Goal: Complete application form: Complete application form

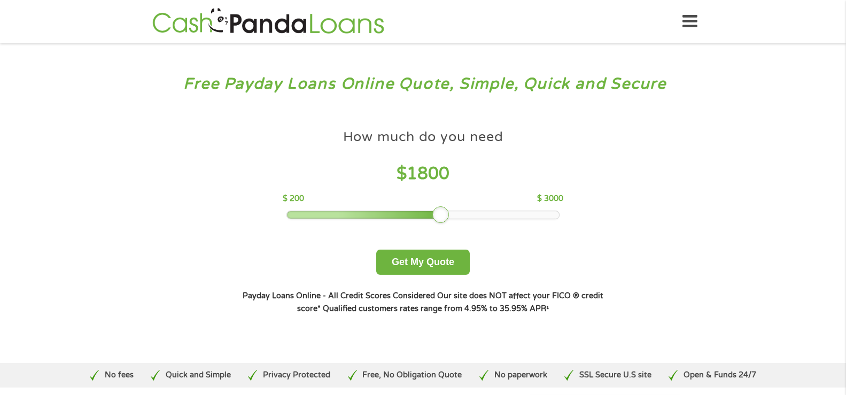
drag, startPoint x: 361, startPoint y: 214, endPoint x: 439, endPoint y: 221, distance: 78.3
click at [439, 221] on div at bounding box center [440, 214] width 17 height 17
click at [431, 260] on button "Get My Quote" at bounding box center [422, 261] width 93 height 25
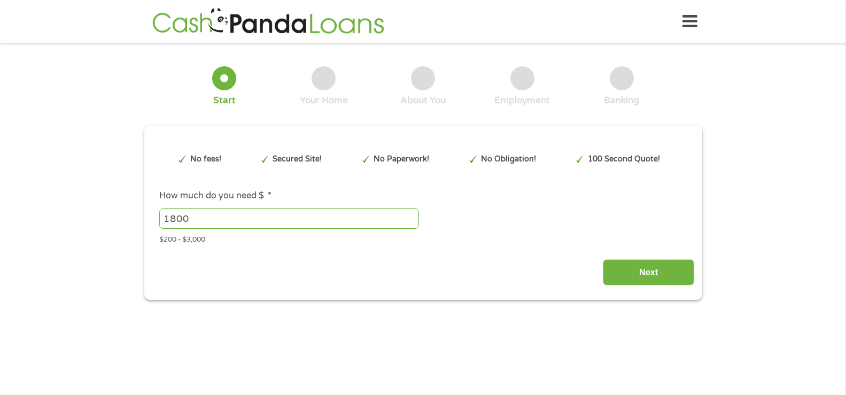
type input "EAIaIQobChMI_fPe37GBjwMVxTQIBR2e5DIoEAAYAiAAEgJnv_D_BwE"
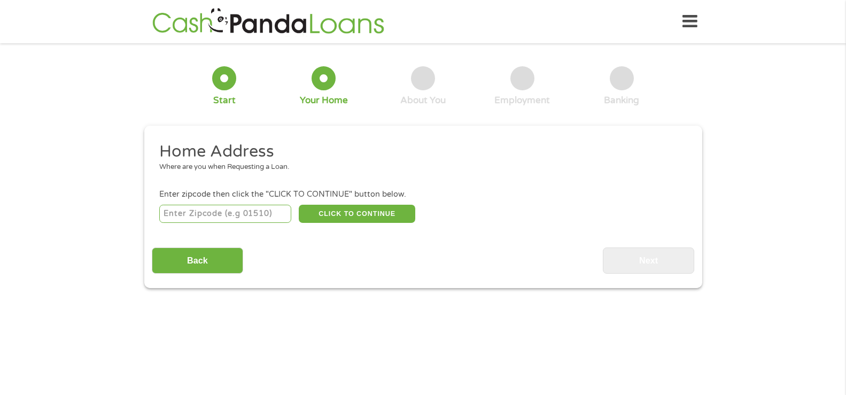
click at [248, 213] on input "number" at bounding box center [225, 214] width 132 height 18
type input "35180"
click at [348, 212] on button "CLICK TO CONTINUE" at bounding box center [357, 214] width 116 height 18
type input "35180"
type input "Warrior"
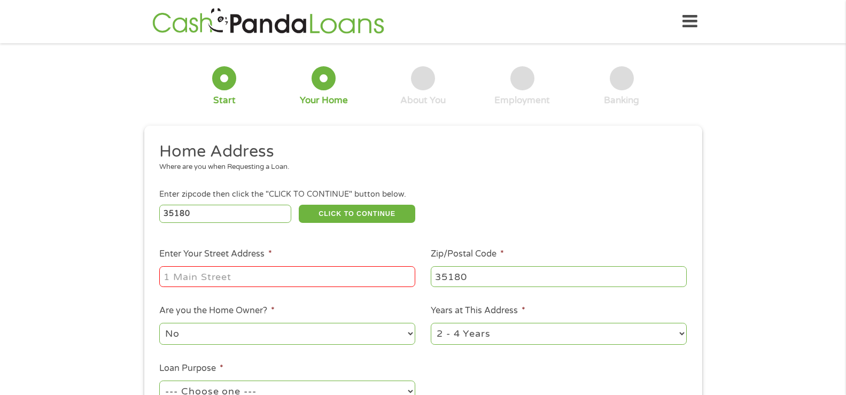
click at [319, 276] on input "Enter Your Street Address *" at bounding box center [287, 276] width 256 height 20
type input "2374 Self Creek Road"
click at [341, 329] on select "No Yes" at bounding box center [287, 334] width 256 height 22
select select "yes"
click at [159, 323] on select "No Yes" at bounding box center [287, 334] width 256 height 22
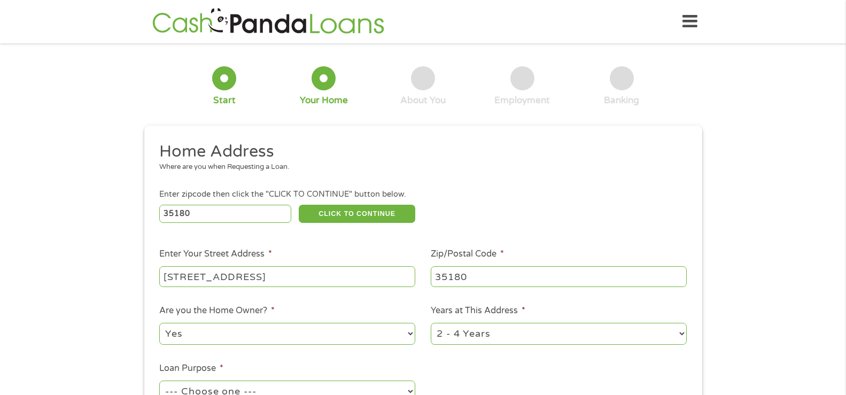
click at [470, 330] on select "1 Year or less 1 - 2 Years 2 - 4 Years Over 4 Years" at bounding box center [559, 334] width 256 height 22
select select "60months"
click at [431, 323] on select "1 Year or less 1 - 2 Years 2 - 4 Years Over 4 Years" at bounding box center [559, 334] width 256 height 22
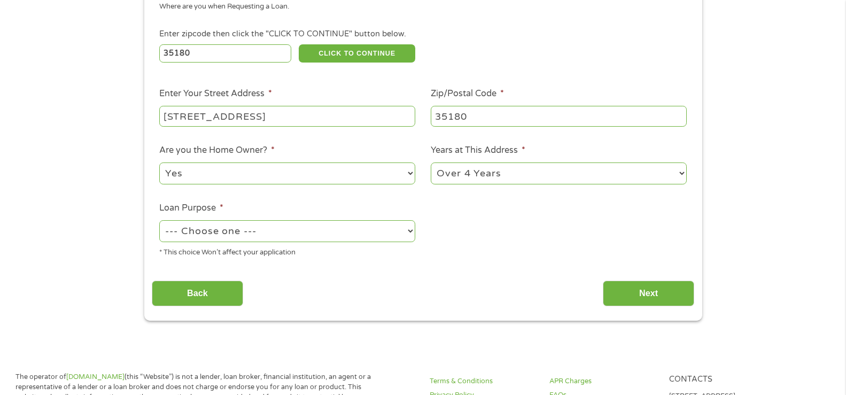
scroll to position [214, 0]
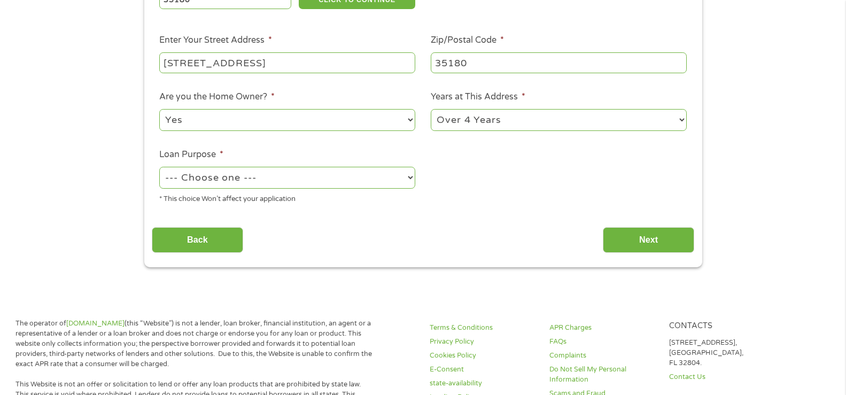
click at [273, 178] on select "--- Choose one --- Pay Bills Debt Consolidation Home Improvement Major Purchase…" at bounding box center [287, 178] width 256 height 22
select select "debtconsolidation"
click at [159, 167] on select "--- Choose one --- Pay Bills Debt Consolidation Home Improvement Major Purchase…" at bounding box center [287, 178] width 256 height 22
click at [651, 238] on input "Next" at bounding box center [647, 240] width 91 height 26
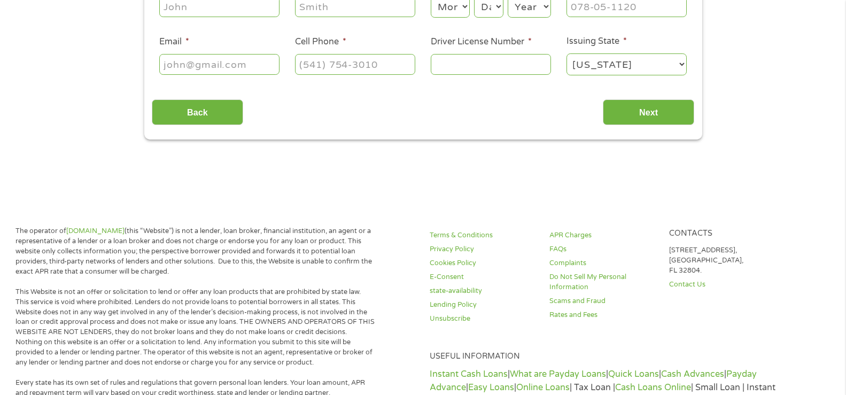
scroll to position [0, 0]
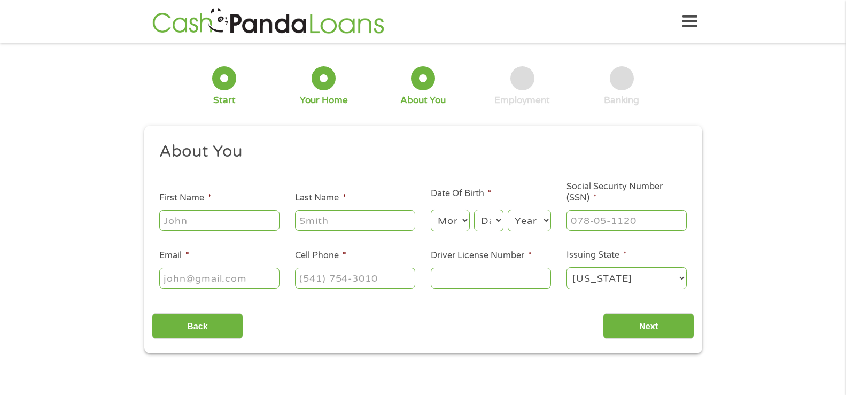
click at [231, 222] on input "First Name *" at bounding box center [219, 220] width 120 height 20
type input "BRANDI"
type input "GREEN"
type input "blbroome@gmail.com"
type input "(205) 910-1124"
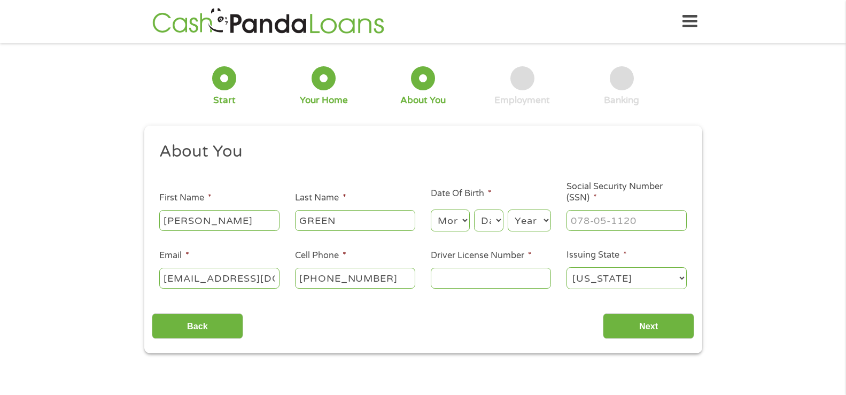
click at [451, 214] on select "Month 1 2 3 4 5 6 7 8 9 10 11 12" at bounding box center [450, 220] width 39 height 22
select select "10"
click at [431, 209] on select "Month 1 2 3 4 5 6 7 8 9 10 11 12" at bounding box center [450, 220] width 39 height 22
click at [488, 215] on select "Day 1 2 3 4 5 6 7 8 9 10 11 12 13 14 15 16 17 18 19 20 21 22 23 24 25 26 27 28 …" at bounding box center [488, 220] width 29 height 22
select select "10"
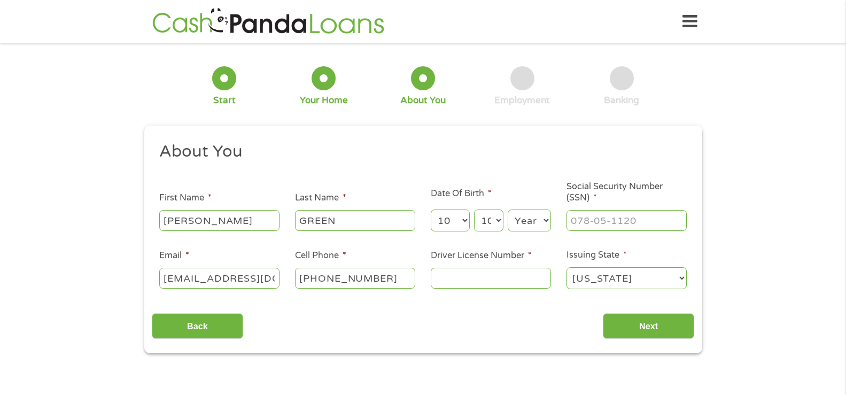
click at [474, 209] on select "Day 1 2 3 4 5 6 7 8 9 10 11 12 13 14 15 16 17 18 19 20 21 22 23 24 25 26 27 28 …" at bounding box center [488, 220] width 29 height 22
click at [529, 220] on select "Year 2007 2006 2005 2004 2003 2002 2001 2000 1999 1998 1997 1996 1995 1994 1993…" at bounding box center [528, 220] width 43 height 22
select select "1977"
click at [507, 209] on select "Year 2007 2006 2005 2004 2003 2002 2001 2000 1999 1998 1997 1996 1995 1994 1993…" at bounding box center [528, 220] width 43 height 22
click at [573, 225] on input "___-__-____" at bounding box center [626, 220] width 120 height 20
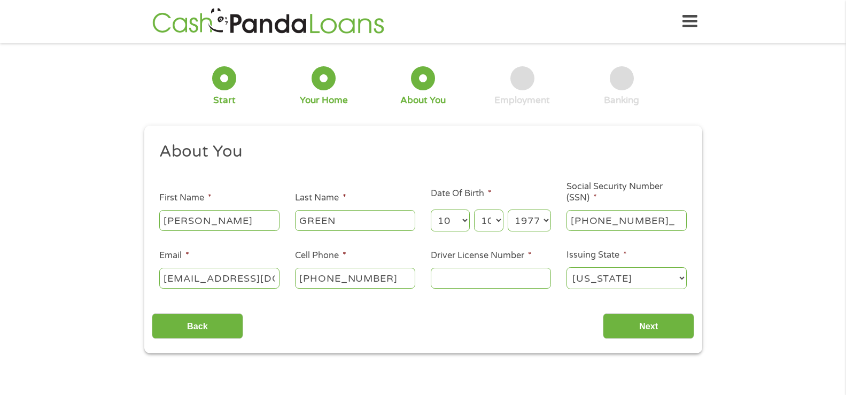
type input "418-23-9889"
click at [502, 276] on input "Driver License Number *" at bounding box center [491, 278] width 120 height 20
type input "6211971"
click at [682, 313] on input "Next" at bounding box center [647, 326] width 91 height 26
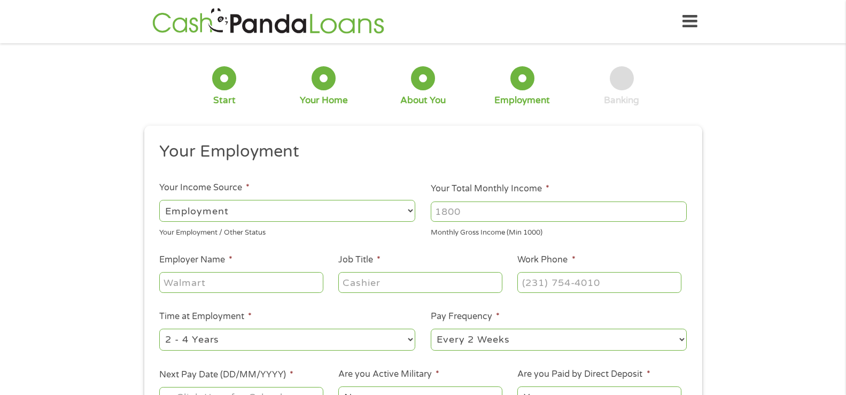
click at [183, 214] on select "--- Choose one --- Employment Self Employed Benefits" at bounding box center [287, 211] width 256 height 22
click at [159, 200] on select "--- Choose one --- Employment Self Employed Benefits" at bounding box center [287, 211] width 256 height 22
click at [461, 212] on input "Your Total Monthly Income *" at bounding box center [559, 211] width 256 height 20
type input "6300"
click at [210, 284] on input "Employer Name *" at bounding box center [240, 282] width 163 height 20
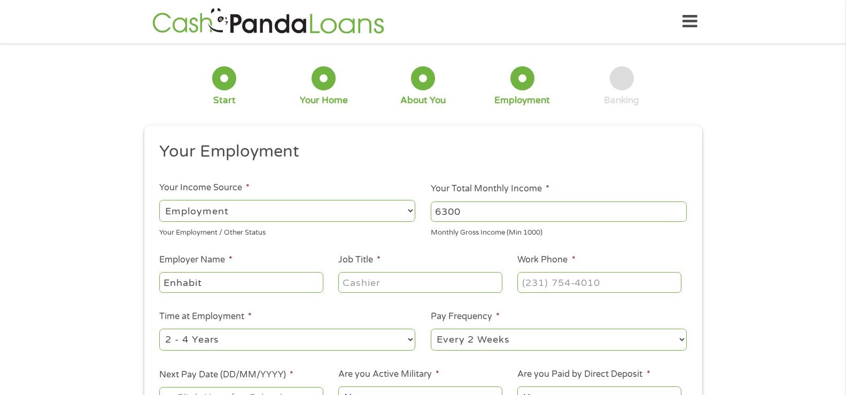
type input "Enhabit"
type input "COTA"
type input "(205) 824-7640"
click at [207, 346] on select "--- Choose one --- 1 Year or less 1 - 2 Years 2 - 4 Years Over 4 Years" at bounding box center [287, 339] width 256 height 22
select select "60months"
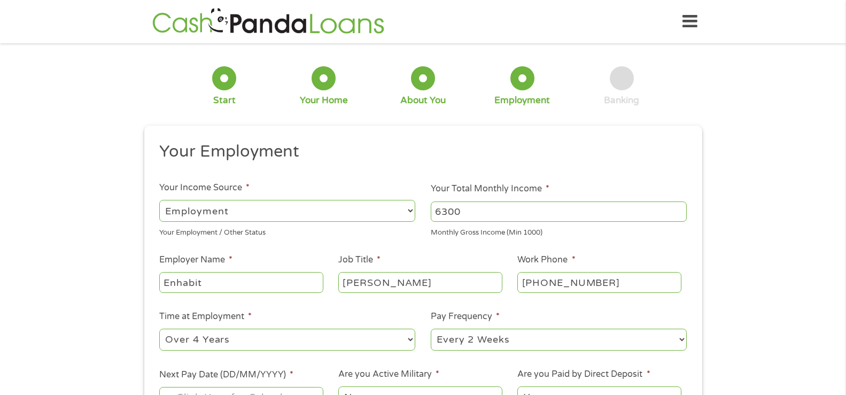
click at [159, 328] on select "--- Choose one --- 1 Year or less 1 - 2 Years 2 - 4 Years Over 4 Years" at bounding box center [287, 339] width 256 height 22
click at [473, 340] on select "--- Choose one --- Every 2 Weeks Every Week Monthly Semi-Monthly" at bounding box center [559, 339] width 256 height 22
select select "monthly"
click at [431, 328] on select "--- Choose one --- Every 2 Weeks Every Week Monthly Semi-Monthly" at bounding box center [559, 339] width 256 height 22
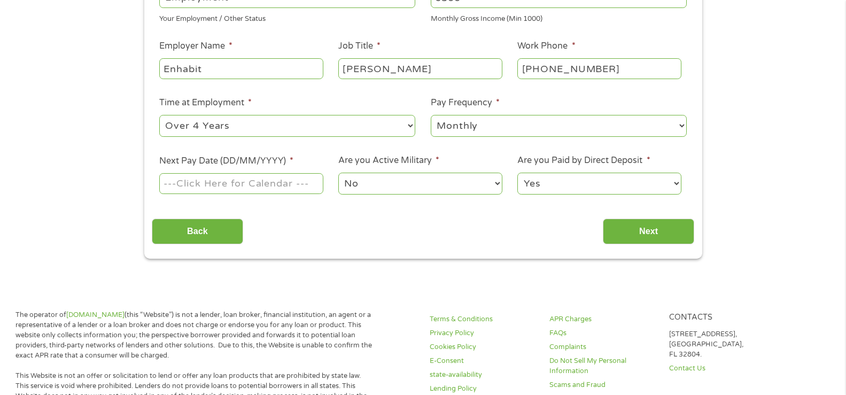
click at [260, 190] on input "Next Pay Date (DD/MM/YYYY) *" at bounding box center [240, 183] width 163 height 20
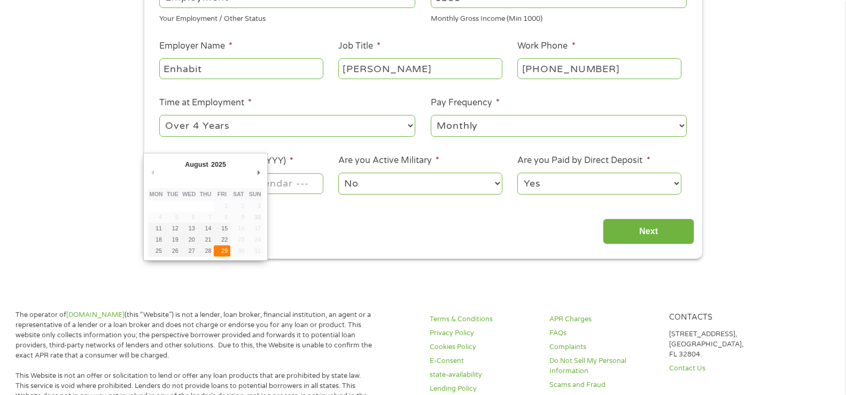
type input "29/08/2025"
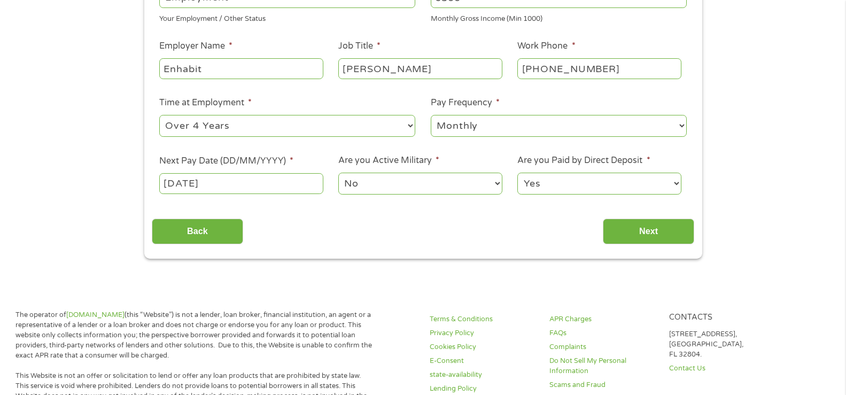
click at [362, 183] on select "No Yes" at bounding box center [419, 184] width 163 height 22
click at [338, 173] on select "No Yes" at bounding box center [419, 184] width 163 height 22
click at [634, 228] on input "Next" at bounding box center [647, 231] width 91 height 26
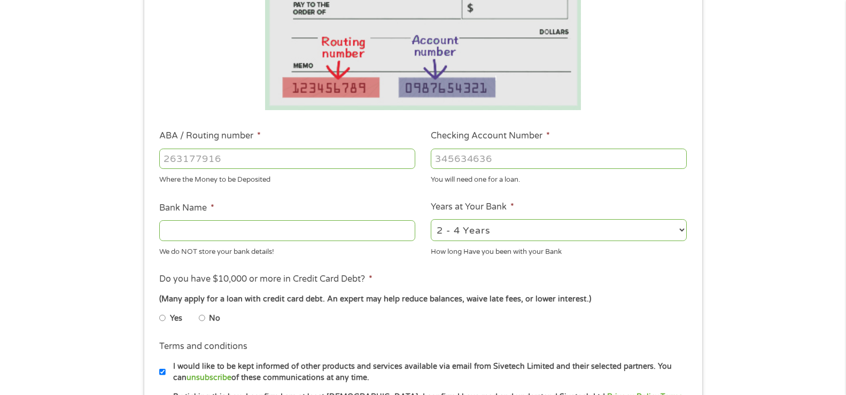
click at [251, 161] on input "ABA / Routing number *" at bounding box center [287, 158] width 256 height 20
type input "031101279"
type input "THE BANCORP BANK"
type input "031101279"
type input "2221028907787"
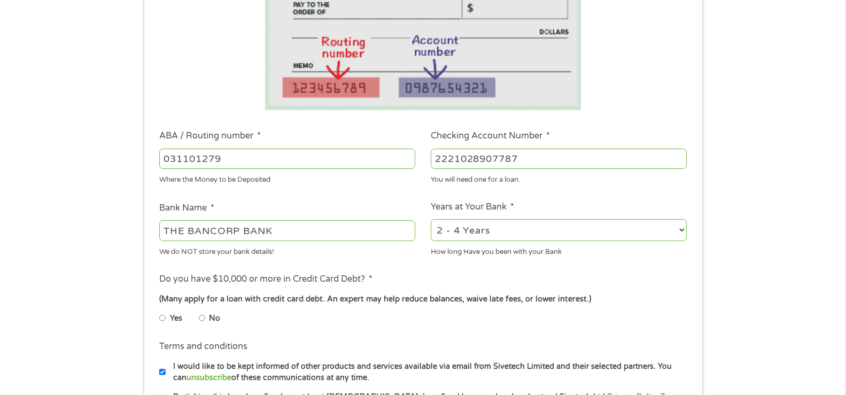
click at [475, 221] on select "2 - 4 Years 6 - 12 Months 1 - 2 Years Over 4 Years" at bounding box center [559, 230] width 256 height 22
select select "60months"
click at [431, 219] on select "2 - 4 Years 6 - 12 Months 1 - 2 Years Over 4 Years" at bounding box center [559, 230] width 256 height 22
click at [201, 319] on input "No" at bounding box center [202, 317] width 6 height 17
radio input "true"
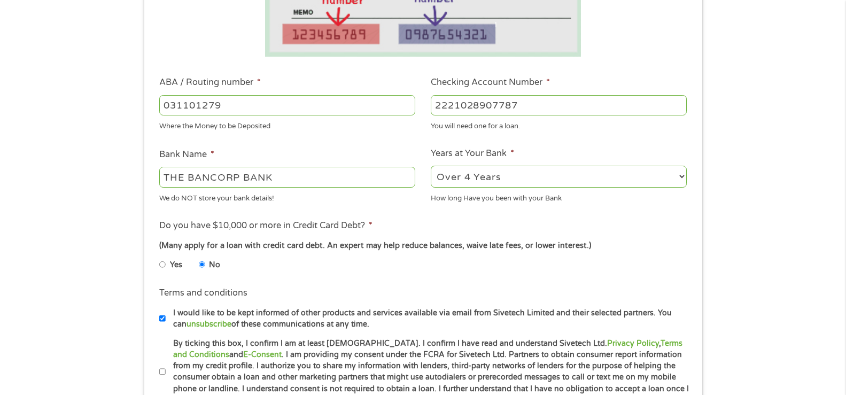
scroll to position [374, 0]
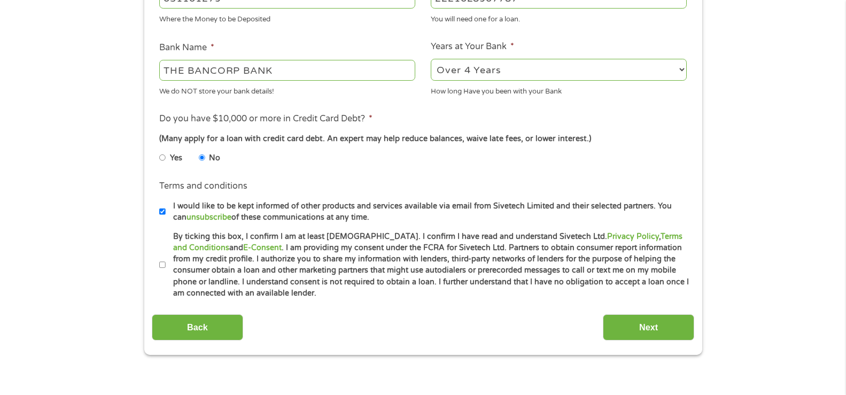
click at [162, 264] on input "By ticking this box, I confirm I am at least 18 years old. I confirm I have rea…" at bounding box center [162, 264] width 6 height 17
checkbox input "true"
click at [162, 215] on input "I would like to be kept informed of other products and services available via e…" at bounding box center [162, 211] width 6 height 17
checkbox input "false"
click at [636, 324] on input "Next" at bounding box center [647, 327] width 91 height 26
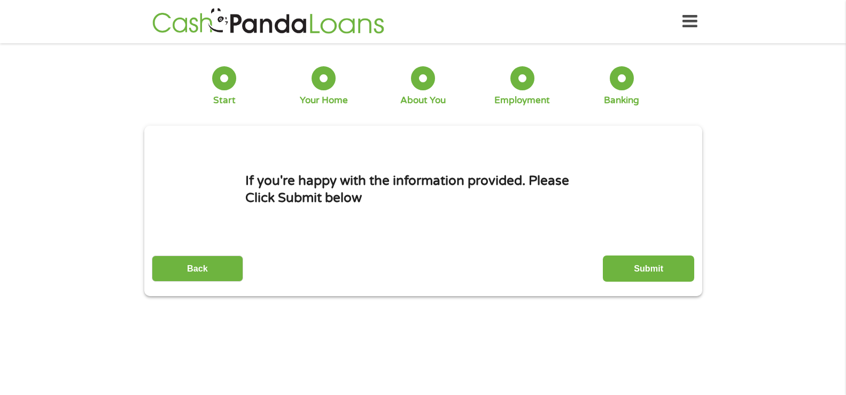
scroll to position [0, 0]
click at [668, 263] on input "Submit" at bounding box center [647, 268] width 91 height 26
